Goal: Task Accomplishment & Management: Use online tool/utility

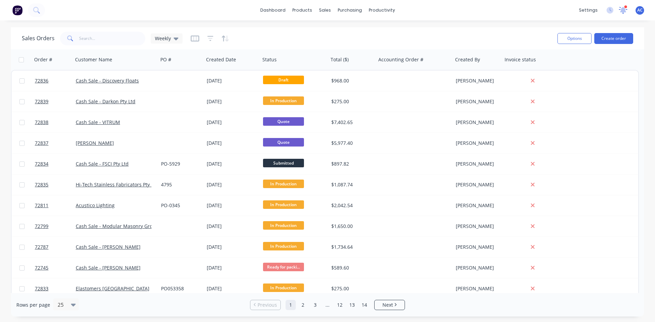
click at [622, 12] on icon at bounding box center [623, 9] width 6 height 6
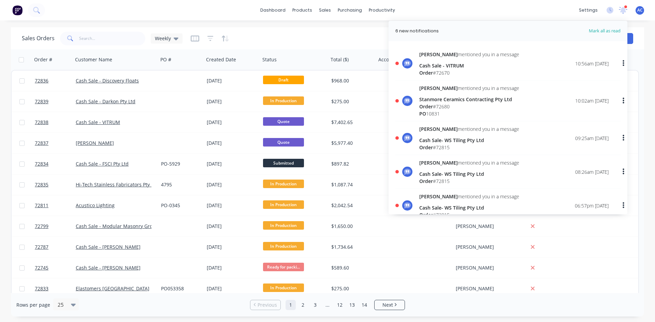
click at [443, 65] on div "Cash Sale - VITRUM" at bounding box center [469, 65] width 100 height 7
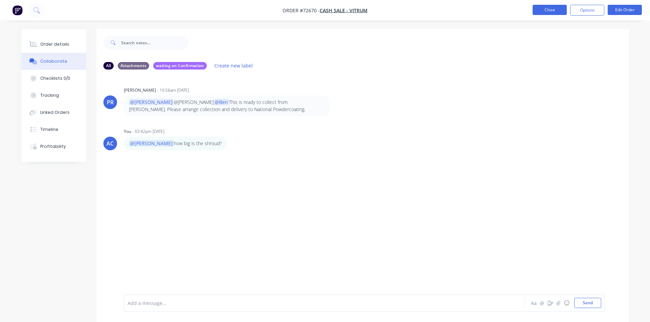
click at [560, 10] on button "Close" at bounding box center [549, 10] width 34 height 10
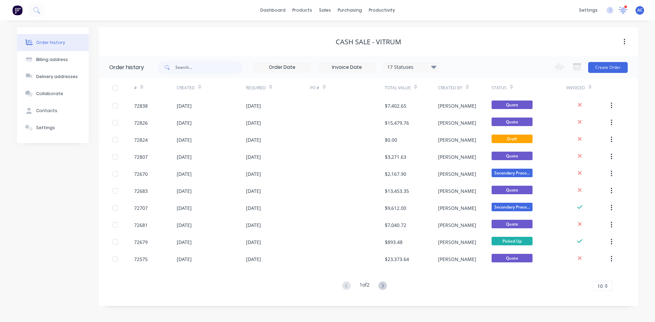
click at [623, 11] on icon at bounding box center [623, 9] width 6 height 6
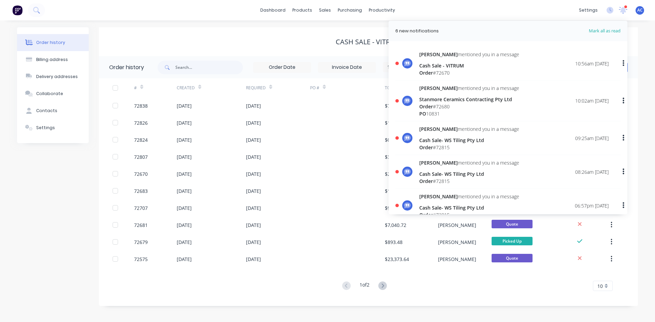
click at [622, 64] on icon "button" at bounding box center [623, 64] width 2 height 8
click at [574, 82] on div "Mark as read" at bounding box center [588, 81] width 53 height 10
click at [572, 82] on div "Mark as read" at bounding box center [588, 81] width 53 height 10
